Goal: Check status

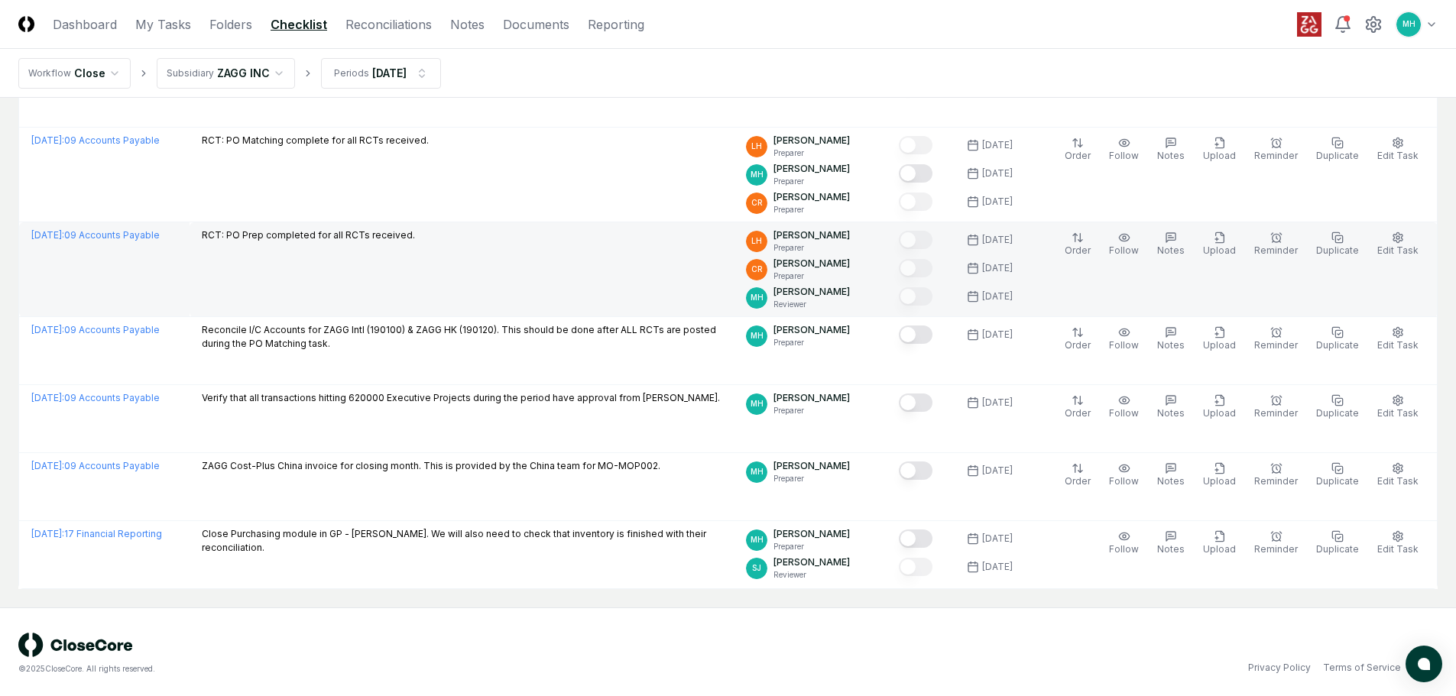
scroll to position [790, 0]
